Goal: Find specific page/section: Find specific page/section

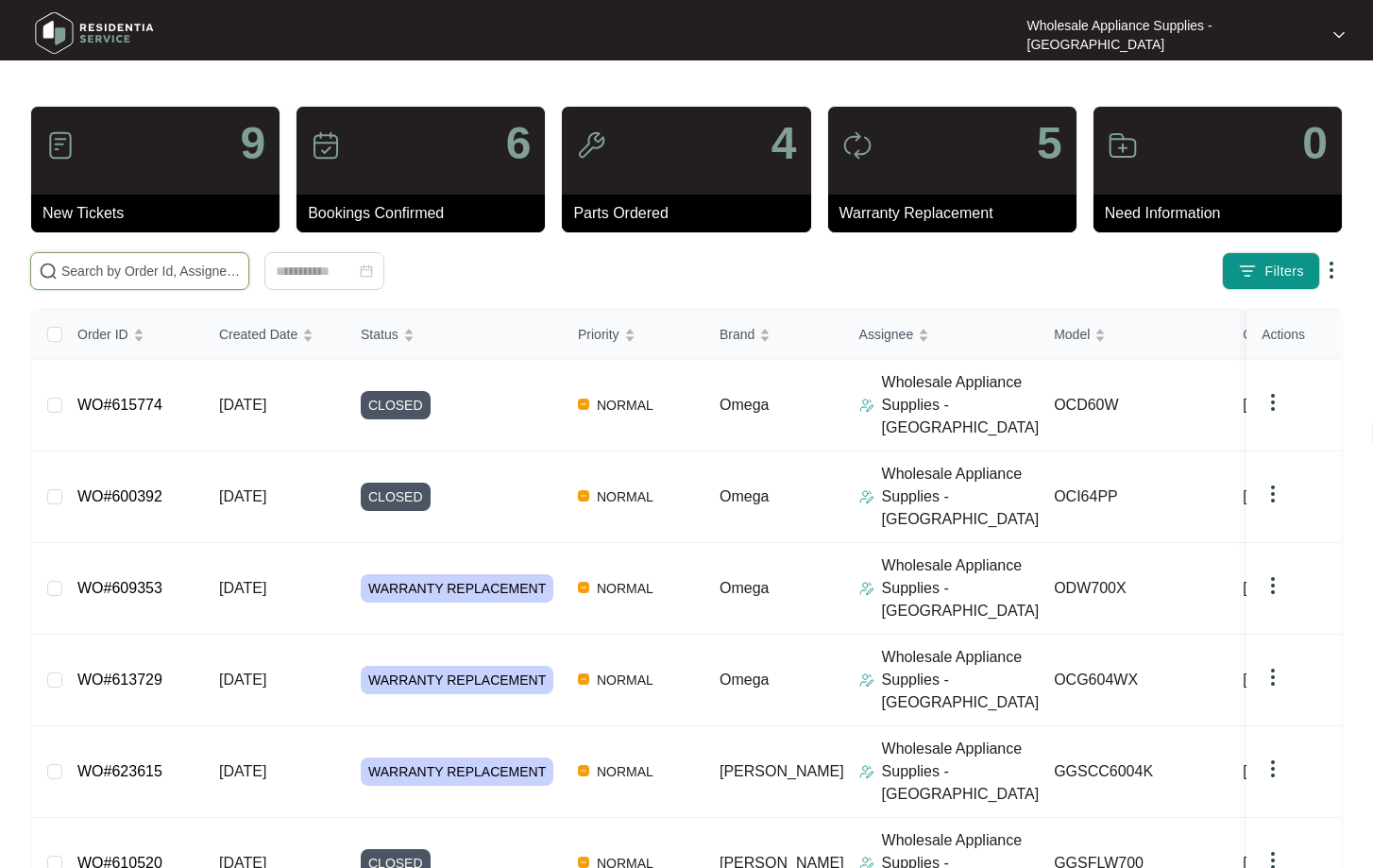
click at [181, 274] on input "text" at bounding box center [151, 271] width 180 height 21
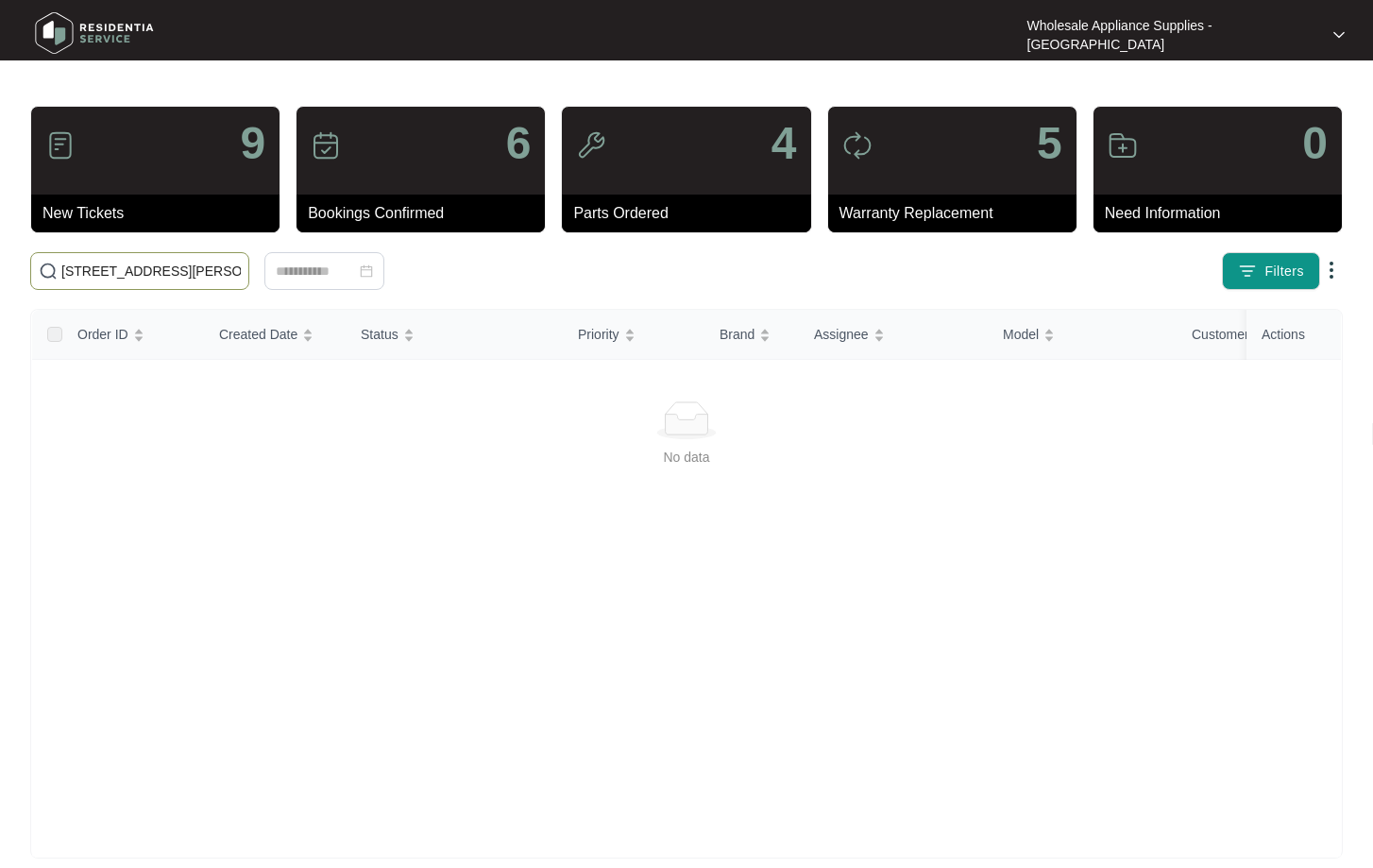
type input "[STREET_ADDRESS][PERSON_NAME]"
drag, startPoint x: 182, startPoint y: 271, endPoint x: -74, endPoint y: 269, distance: 256.0
click at [0, 269] on html "Wholesale Appliance Supplies - [GEOGRAPHIC_DATA] Wholesale ... 9 New Tickets 6 …" at bounding box center [686, 444] width 1373 height 889
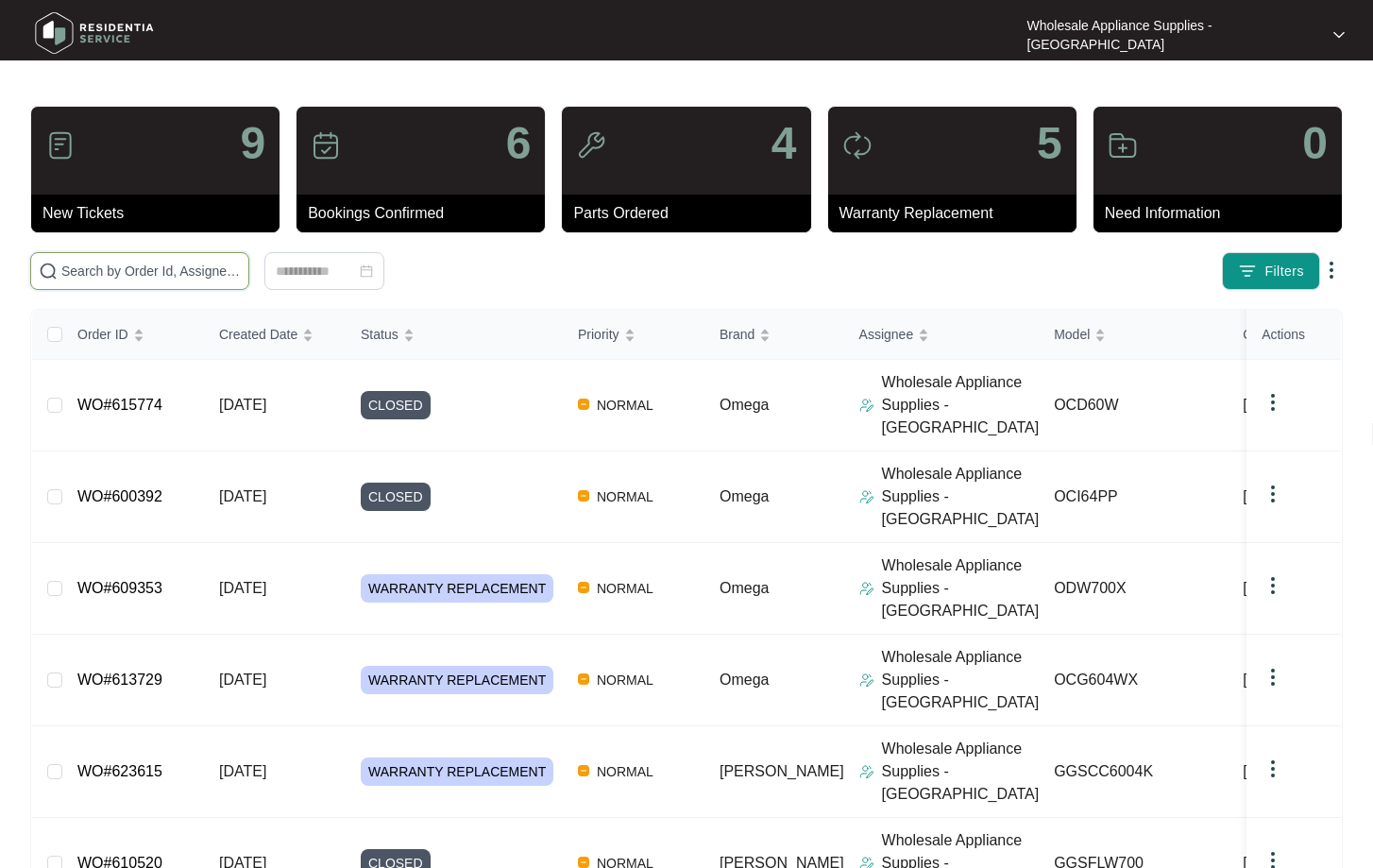
click at [194, 266] on input "text" at bounding box center [151, 271] width 180 height 21
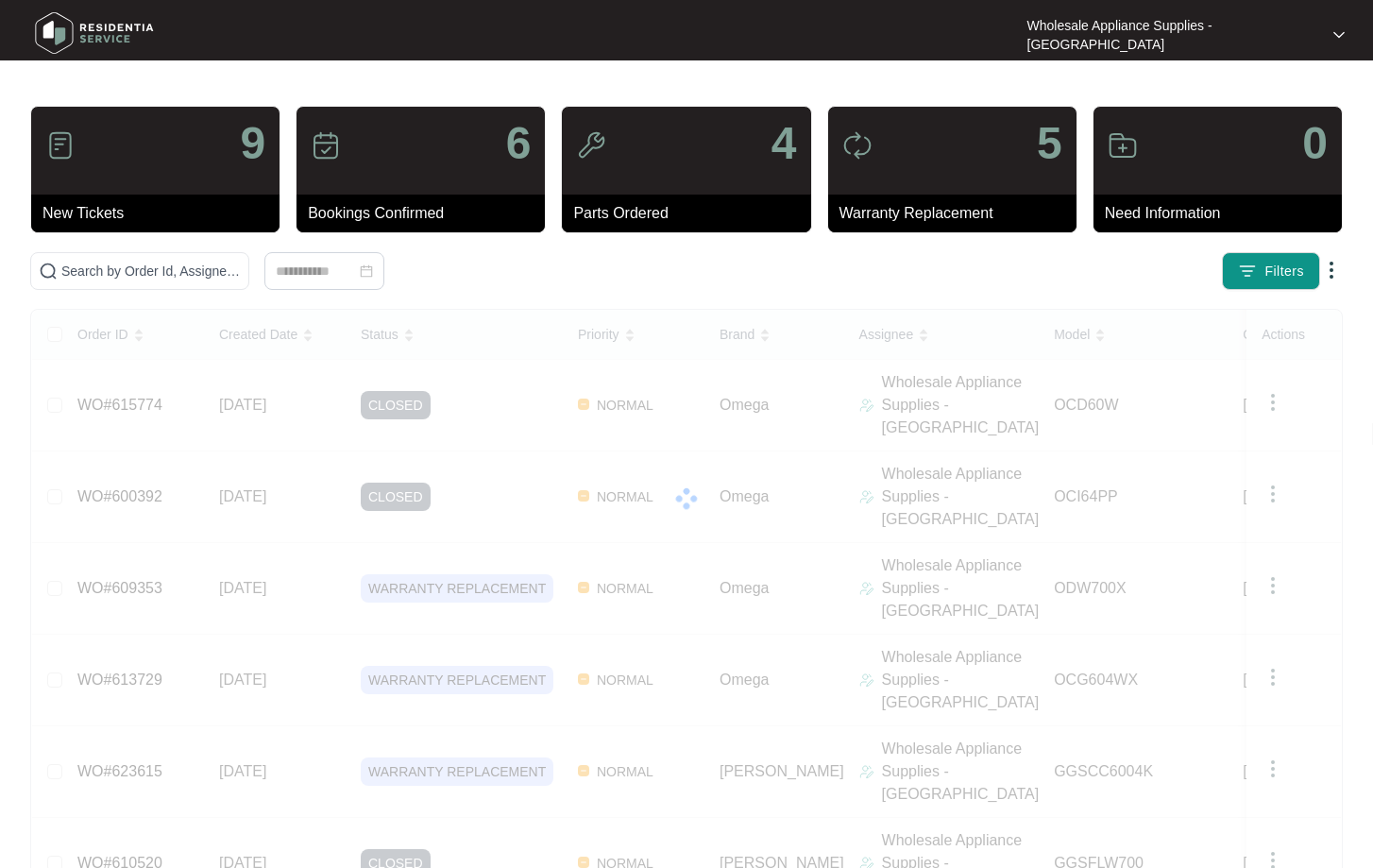
click at [81, 28] on img at bounding box center [95, 33] width 132 height 57
